Goal: Information Seeking & Learning: Learn about a topic

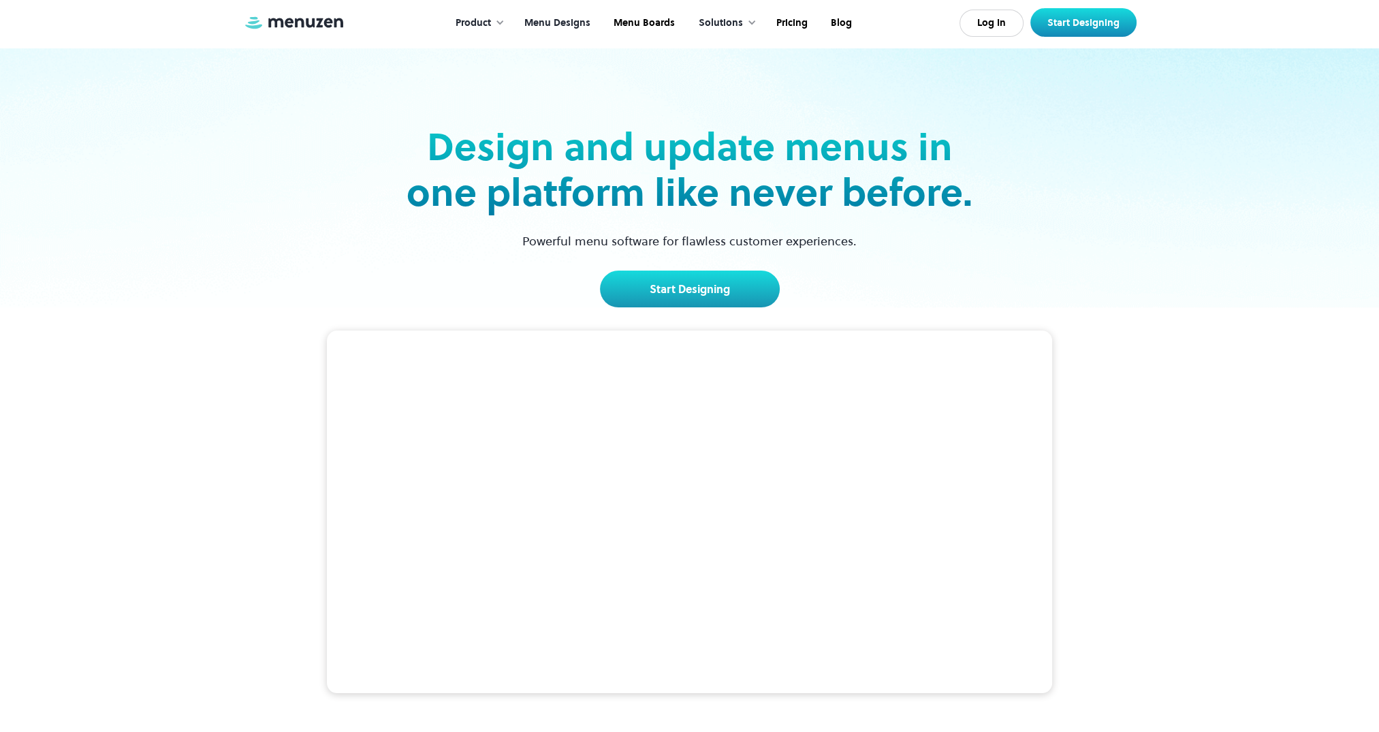
click at [571, 20] on link "Menu Designs" at bounding box center [556, 23] width 89 height 42
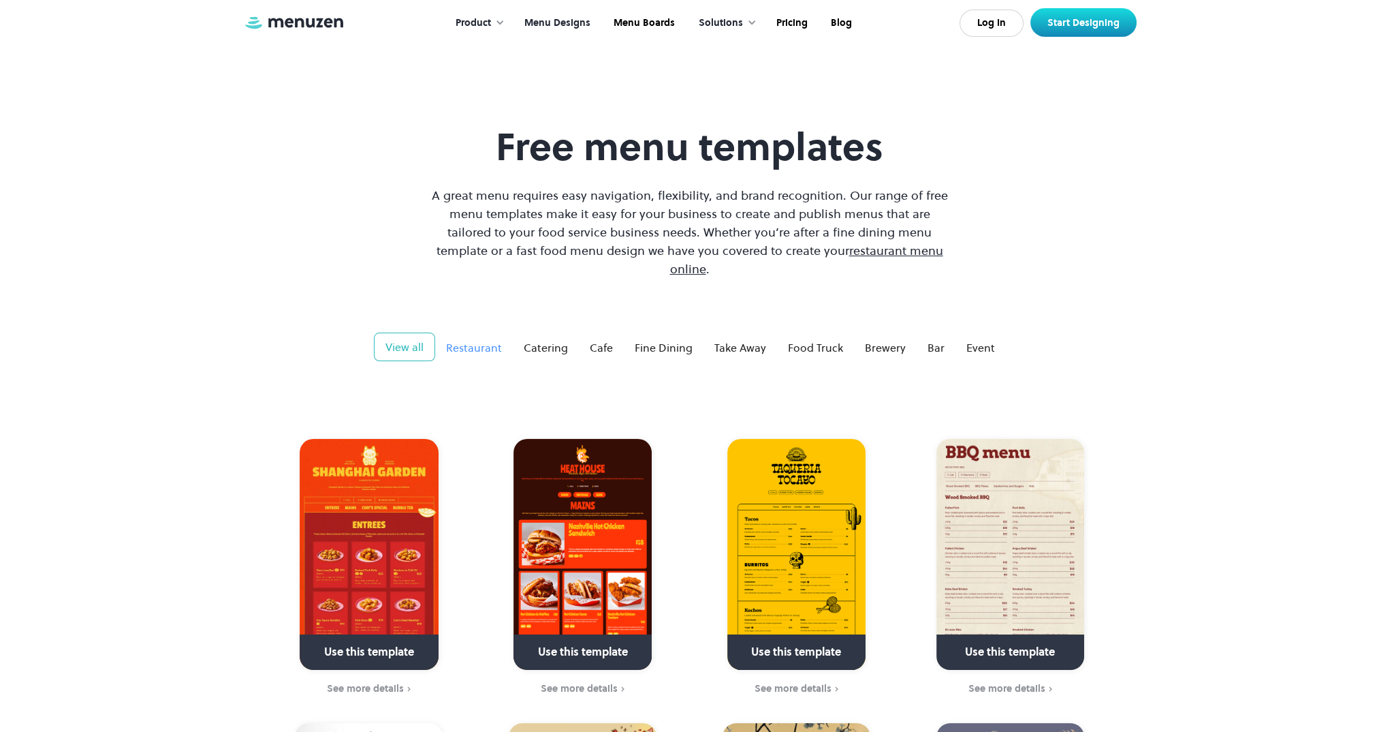
click at [474, 339] on div "Restaurant" at bounding box center [474, 347] width 56 height 16
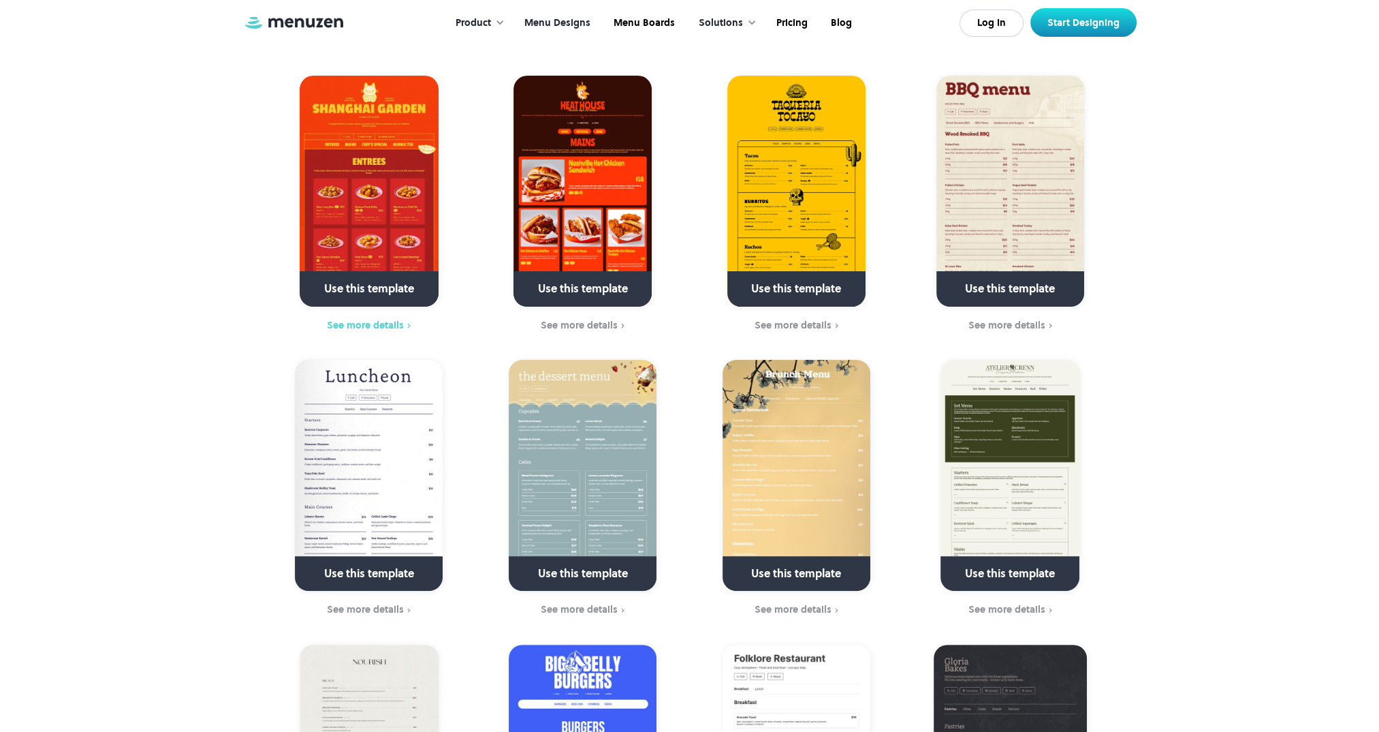
click at [349, 319] on div "See more details" at bounding box center [365, 324] width 77 height 11
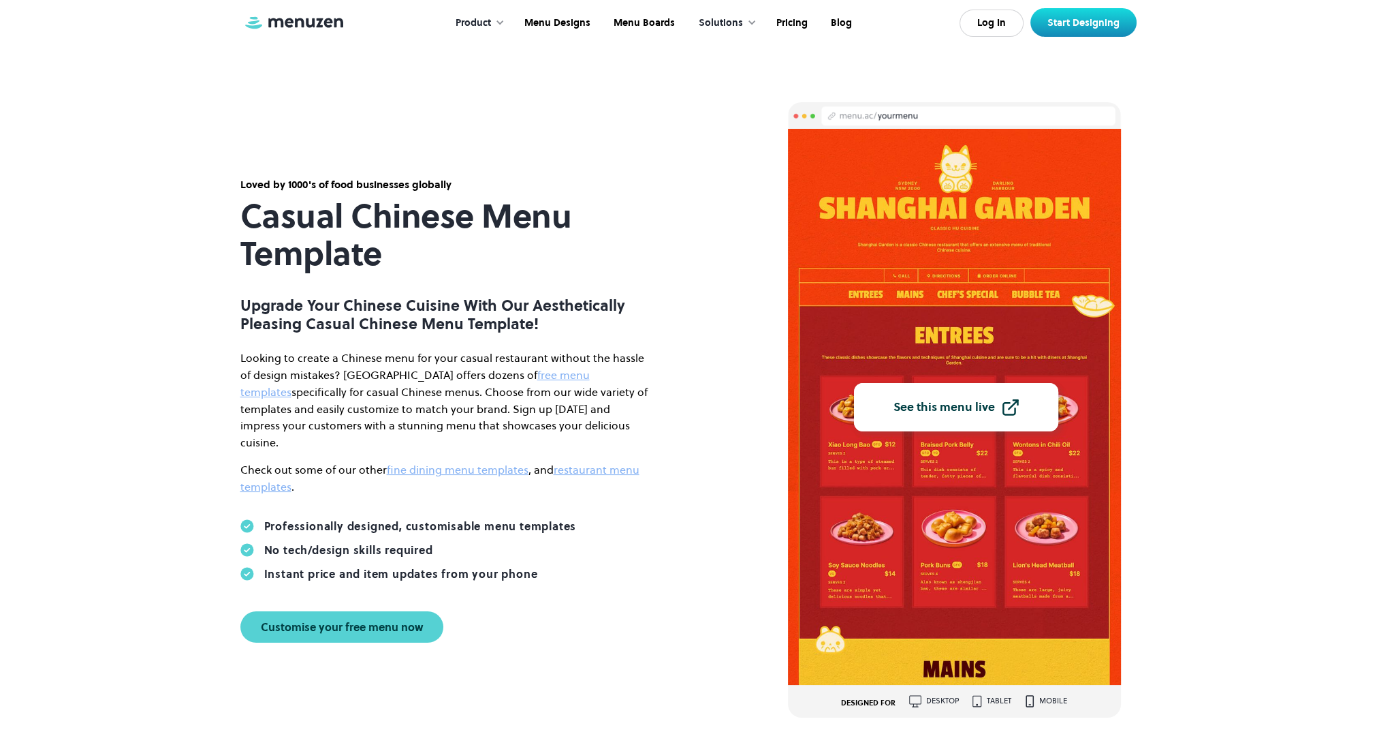
click at [947, 405] on div "See this menu live" at bounding box center [944, 407] width 101 height 12
